Goal: Complete application form

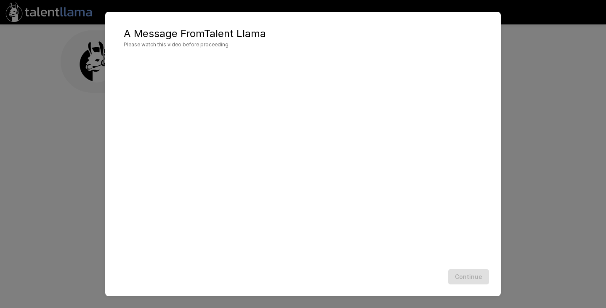
scroll to position [0, 0]
click at [477, 276] on button "Continue" at bounding box center [468, 277] width 41 height 16
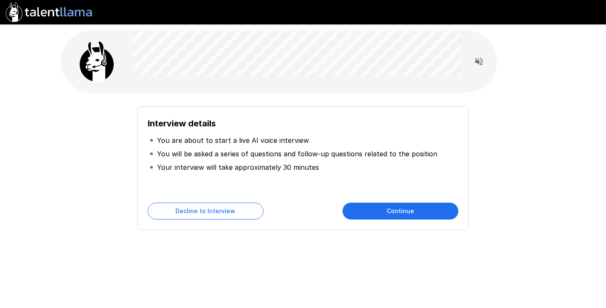
click at [410, 212] on button "Continue" at bounding box center [401, 210] width 116 height 17
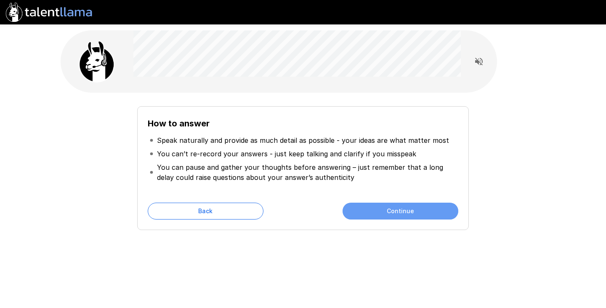
click at [401, 211] on button "Continue" at bounding box center [401, 210] width 116 height 17
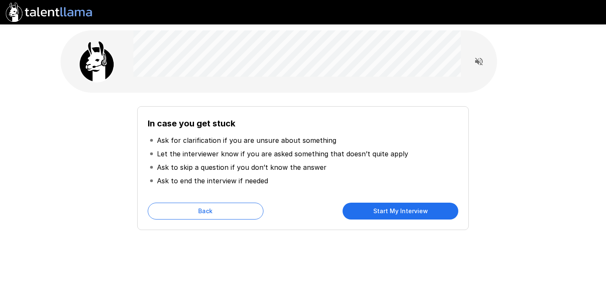
click at [400, 212] on button "Start My Interview" at bounding box center [401, 210] width 116 height 17
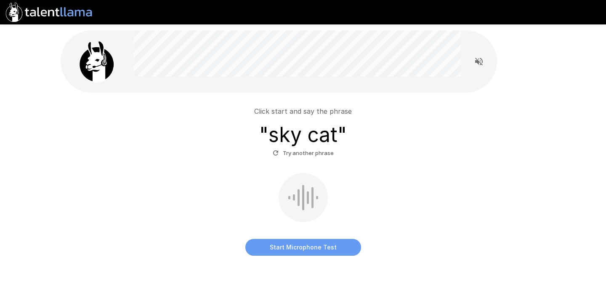
click at [305, 249] on button "Start Microphone Test" at bounding box center [303, 247] width 116 height 17
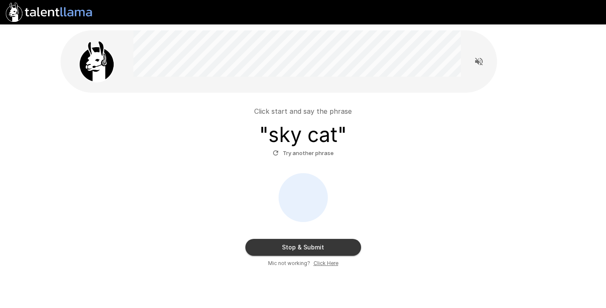
click at [311, 245] on button "Stop & Submit" at bounding box center [303, 247] width 116 height 17
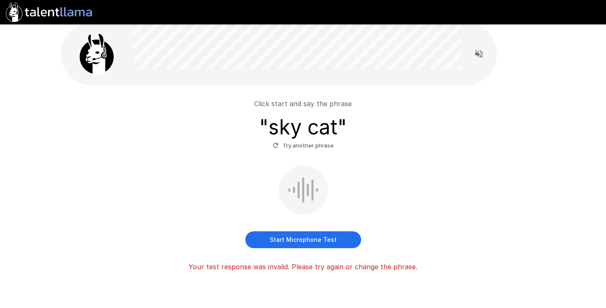
scroll to position [8, 0]
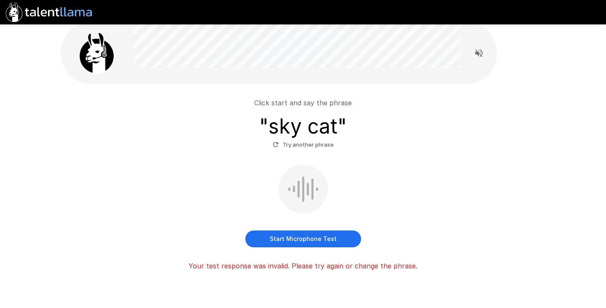
click at [311, 237] on button "Start Microphone Test" at bounding box center [303, 238] width 116 height 17
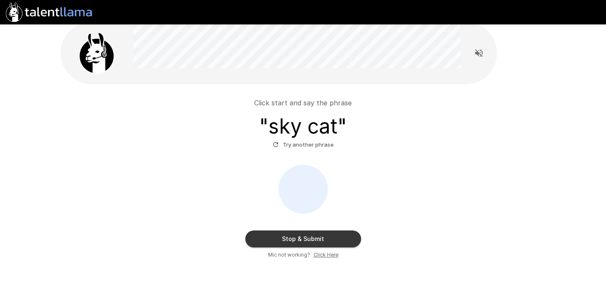
click at [324, 234] on button "Stop & Submit" at bounding box center [303, 238] width 116 height 17
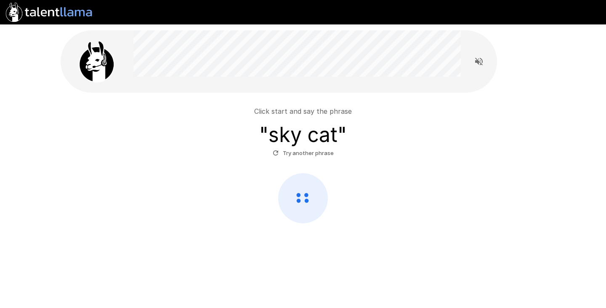
scroll to position [0, 0]
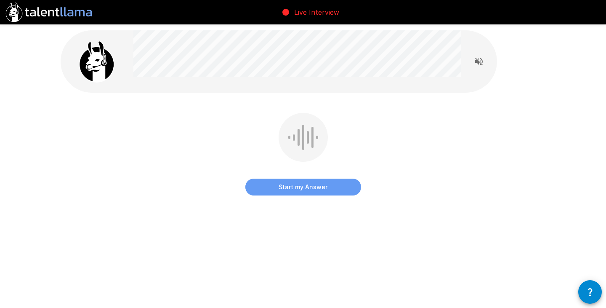
click at [302, 188] on button "Start my Answer" at bounding box center [303, 186] width 116 height 17
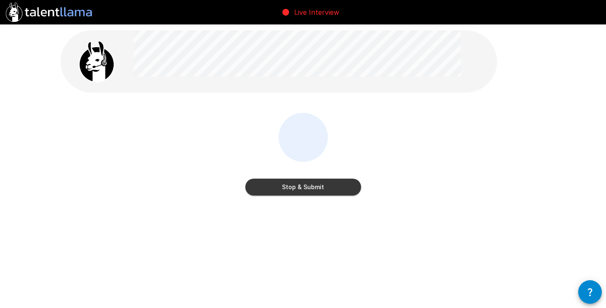
click at [312, 187] on button "Stop & Submit" at bounding box center [303, 186] width 116 height 17
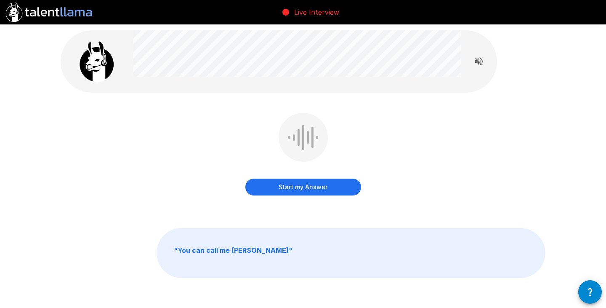
click at [300, 185] on button "Start my Answer" at bounding box center [303, 186] width 116 height 17
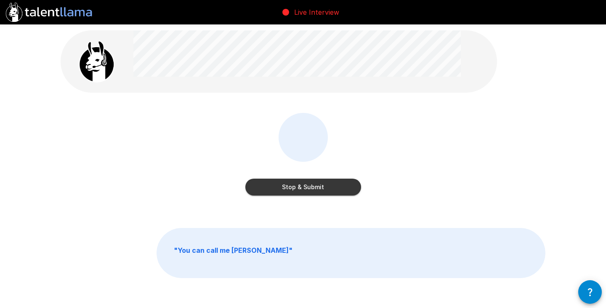
click at [306, 189] on button "Stop & Submit" at bounding box center [303, 186] width 116 height 17
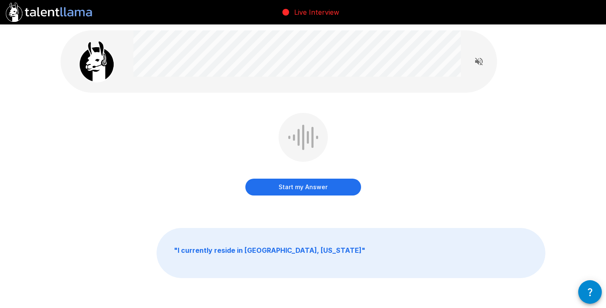
click at [310, 189] on button "Start my Answer" at bounding box center [303, 186] width 116 height 17
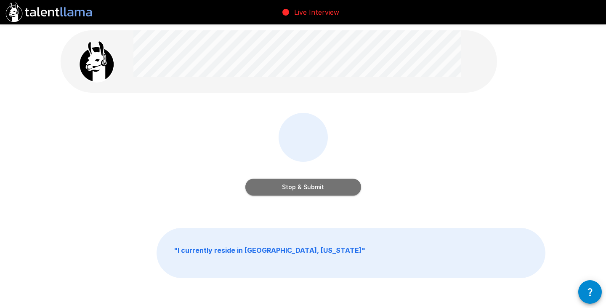
click at [309, 191] on button "Stop & Submit" at bounding box center [303, 186] width 116 height 17
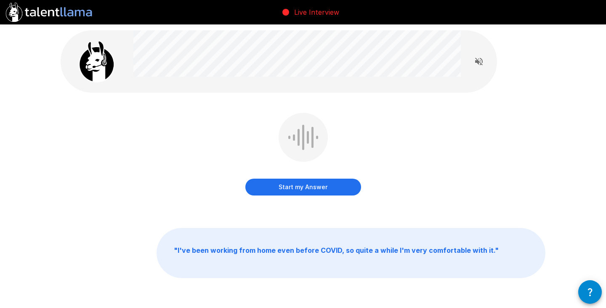
click at [309, 189] on button "Start my Answer" at bounding box center [303, 186] width 116 height 17
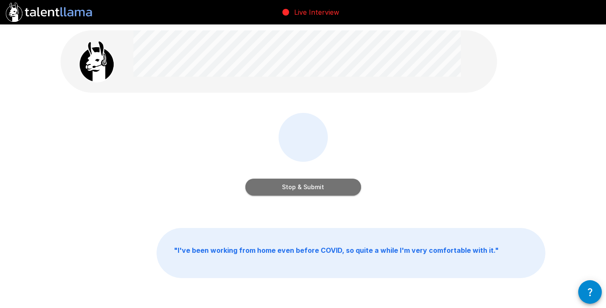
click at [314, 187] on button "Stop & Submit" at bounding box center [303, 186] width 116 height 17
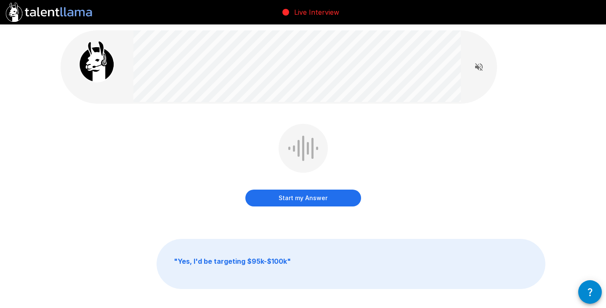
click at [301, 198] on button "Start my Answer" at bounding box center [303, 197] width 116 height 17
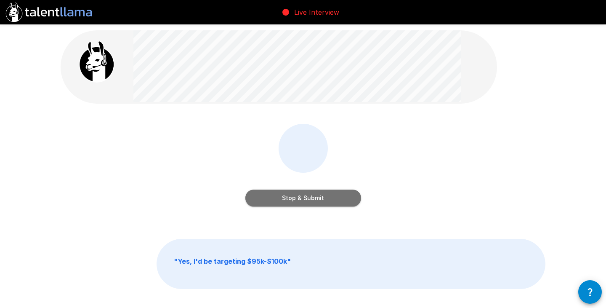
click at [312, 197] on button "Stop & Submit" at bounding box center [303, 197] width 116 height 17
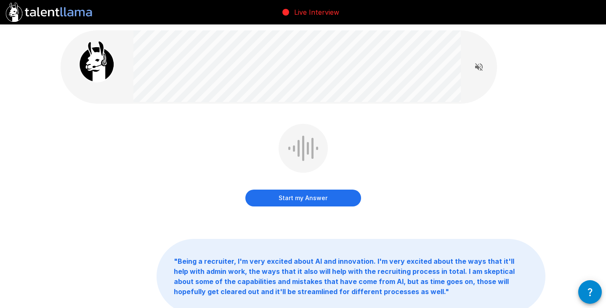
click at [300, 199] on button "Start my Answer" at bounding box center [303, 197] width 116 height 17
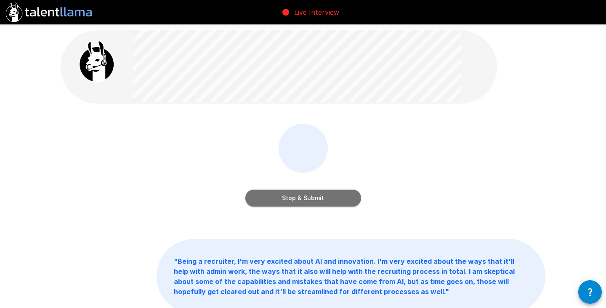
click at [312, 197] on button "Stop & Submit" at bounding box center [303, 197] width 116 height 17
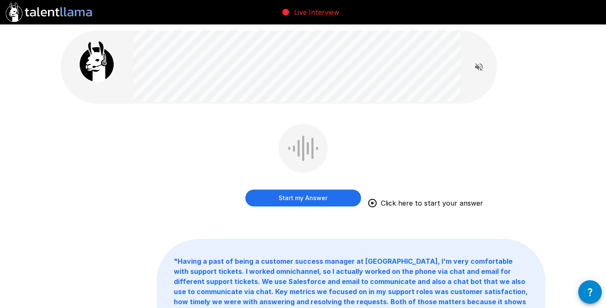
click at [305, 199] on button "Start my Answer" at bounding box center [303, 197] width 116 height 17
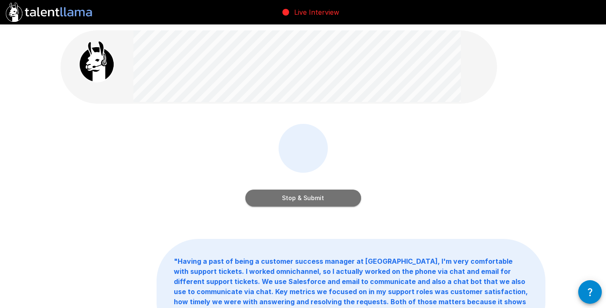
click at [311, 198] on button "Stop & Submit" at bounding box center [303, 197] width 116 height 17
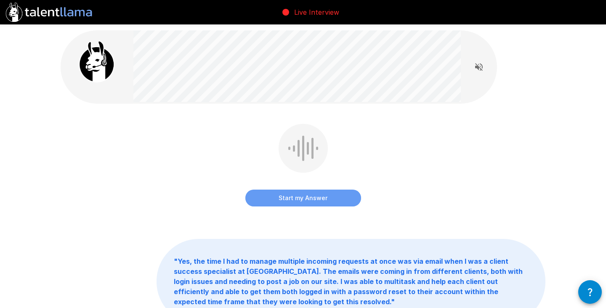
click at [299, 196] on button "Start my Answer" at bounding box center [303, 197] width 116 height 17
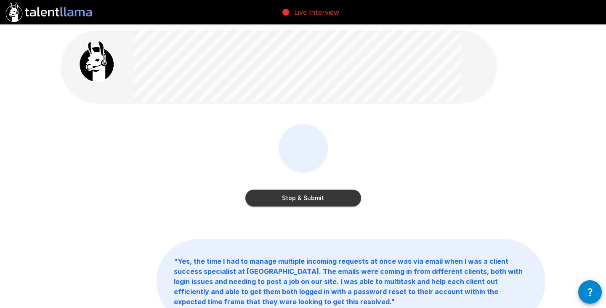
click at [316, 195] on button "Stop & Submit" at bounding box center [303, 197] width 116 height 17
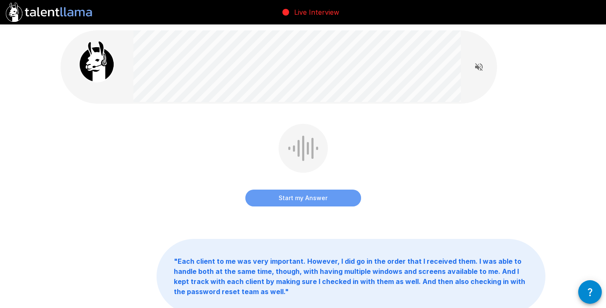
click at [301, 201] on button "Start my Answer" at bounding box center [303, 197] width 116 height 17
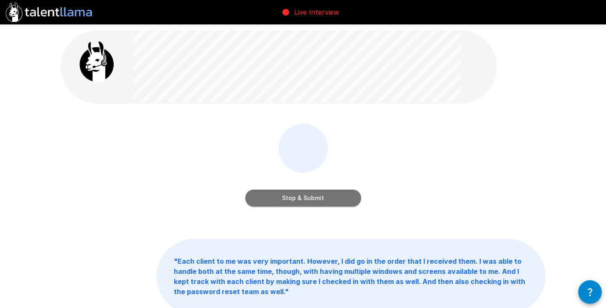
click at [305, 199] on button "Stop & Submit" at bounding box center [303, 197] width 116 height 17
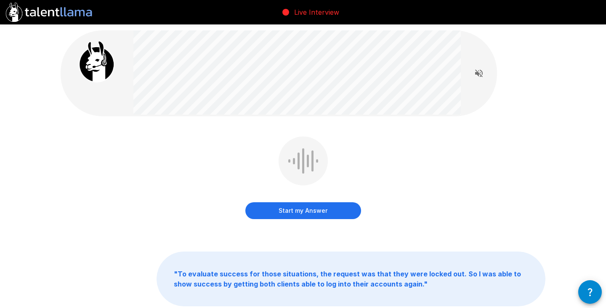
click at [308, 212] on button "Start my Answer" at bounding box center [303, 210] width 116 height 17
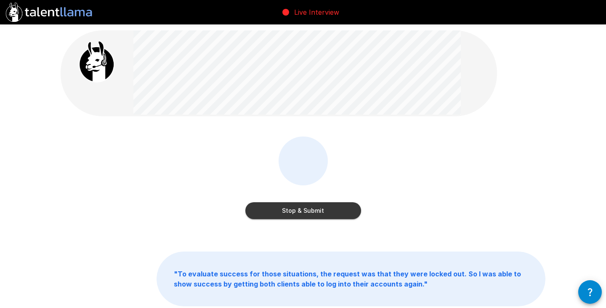
click at [314, 210] on button "Stop & Submit" at bounding box center [303, 210] width 116 height 17
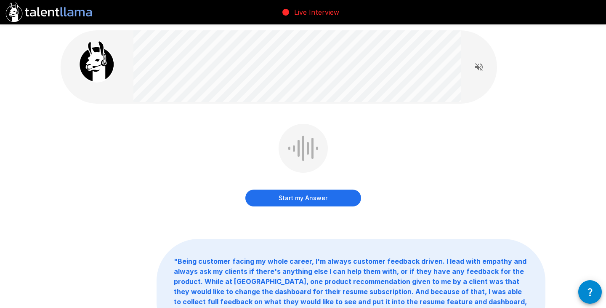
click at [308, 196] on button "Start my Answer" at bounding box center [303, 197] width 116 height 17
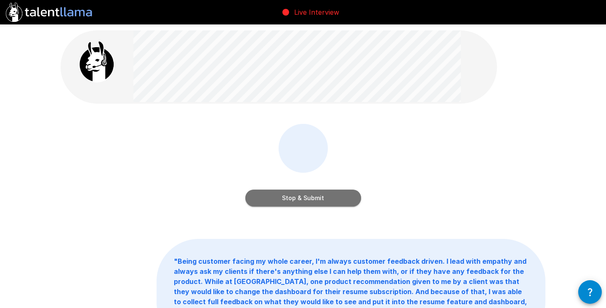
click at [316, 195] on button "Stop & Submit" at bounding box center [303, 197] width 116 height 17
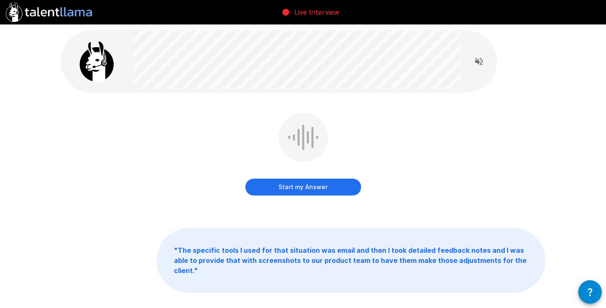
click at [310, 186] on button "Start my Answer" at bounding box center [303, 186] width 116 height 17
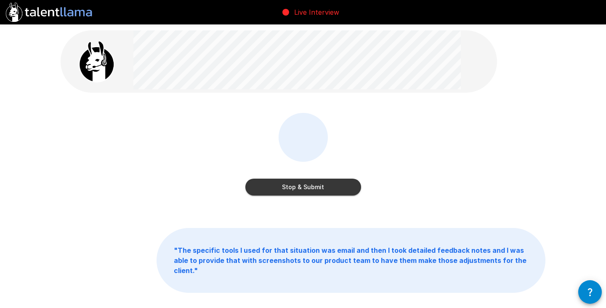
click at [310, 187] on button "Stop & Submit" at bounding box center [303, 186] width 116 height 17
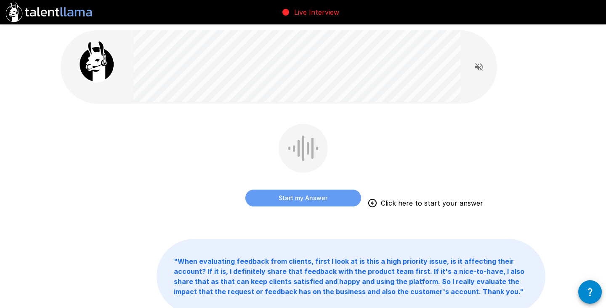
click at [285, 191] on button "Start my Answer" at bounding box center [303, 197] width 116 height 17
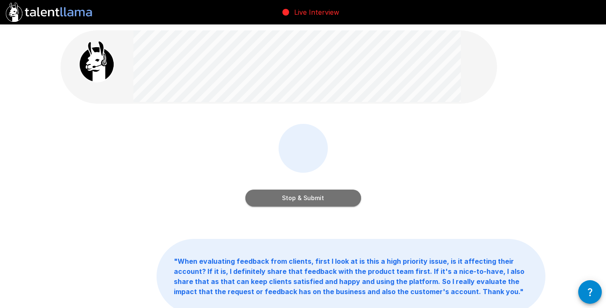
click at [287, 198] on button "Stop & Submit" at bounding box center [303, 197] width 116 height 17
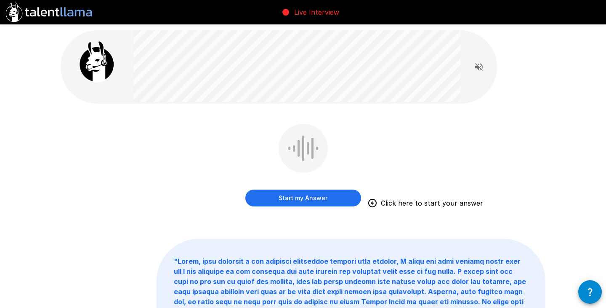
click at [300, 197] on button "Start my Answer" at bounding box center [303, 197] width 116 height 17
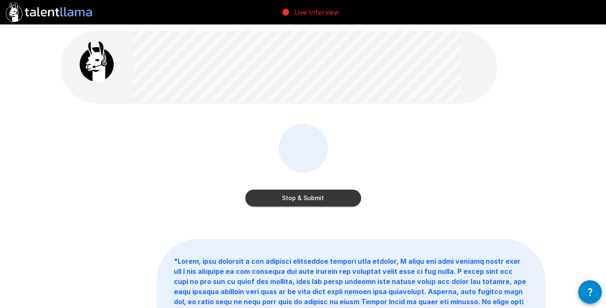
click at [305, 197] on button "Stop & Submit" at bounding box center [303, 197] width 116 height 17
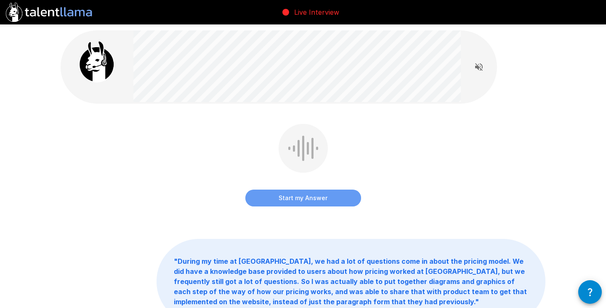
click at [304, 199] on button "Start my Answer" at bounding box center [303, 197] width 116 height 17
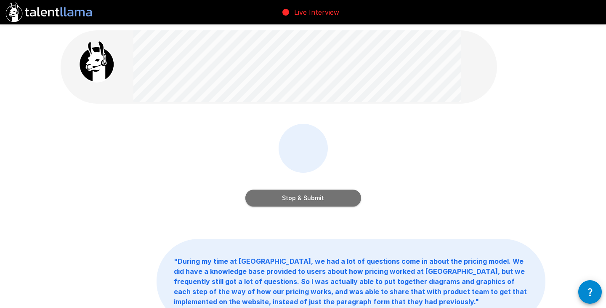
click at [312, 198] on button "Stop & Submit" at bounding box center [303, 197] width 116 height 17
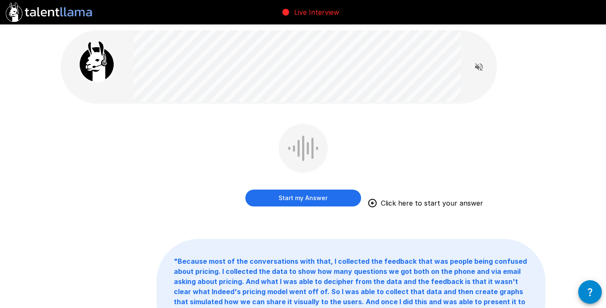
click at [300, 197] on button "Start my Answer" at bounding box center [303, 197] width 116 height 17
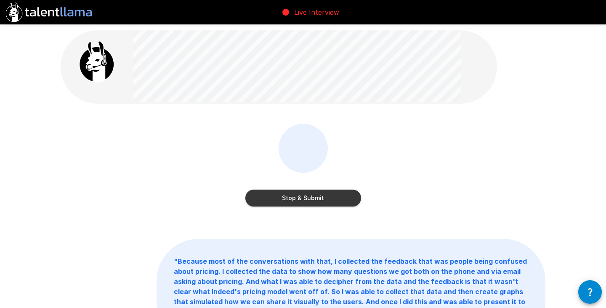
click at [311, 198] on button "Stop & Submit" at bounding box center [303, 197] width 116 height 17
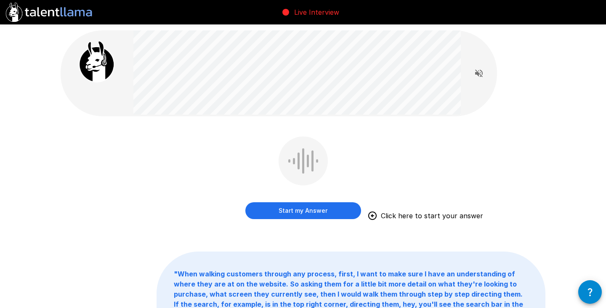
click at [301, 211] on button "Start my Answer" at bounding box center [303, 210] width 116 height 17
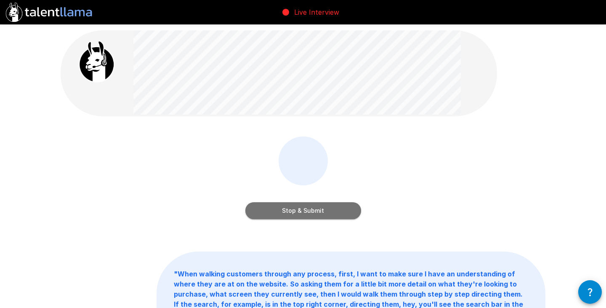
click at [311, 212] on button "Stop & Submit" at bounding box center [303, 210] width 116 height 17
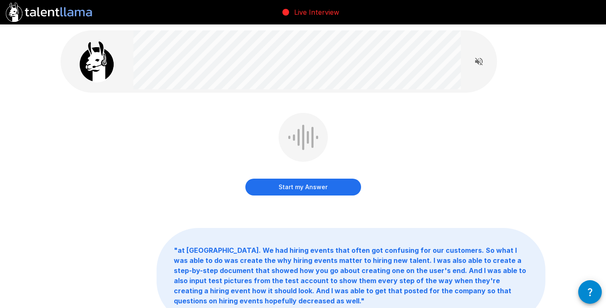
click at [298, 185] on button "Start my Answer" at bounding box center [303, 186] width 116 height 17
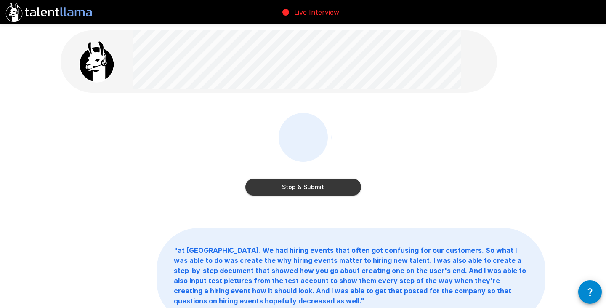
click at [318, 189] on button "Stop & Submit" at bounding box center [303, 186] width 116 height 17
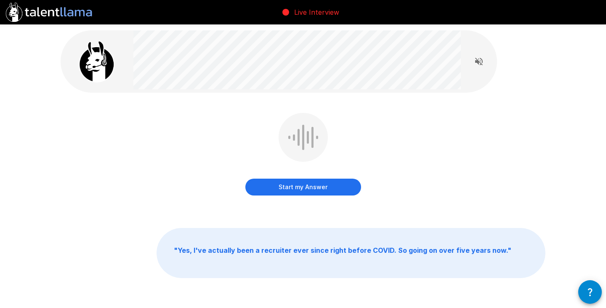
click at [310, 187] on button "Start my Answer" at bounding box center [303, 186] width 116 height 17
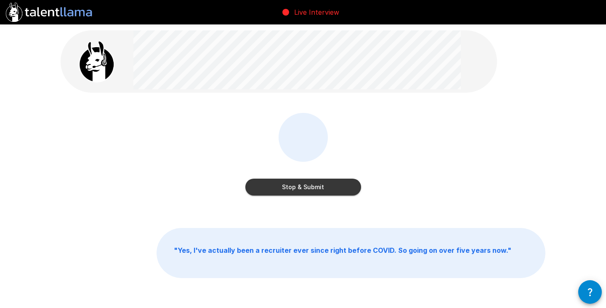
click at [319, 187] on button "Stop & Submit" at bounding box center [303, 186] width 116 height 17
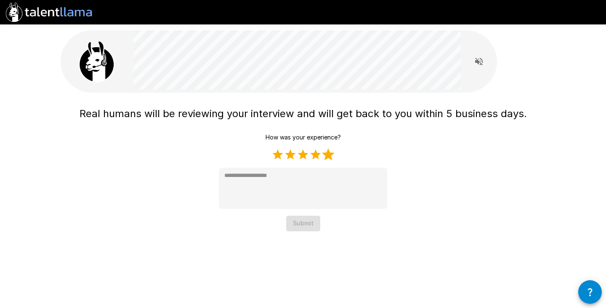
click at [325, 157] on label "5 Stars" at bounding box center [328, 154] width 13 height 13
type textarea "*"
click at [308, 221] on button "Submit" at bounding box center [303, 223] width 34 height 16
